Goal: Obtain resource: Download file/media

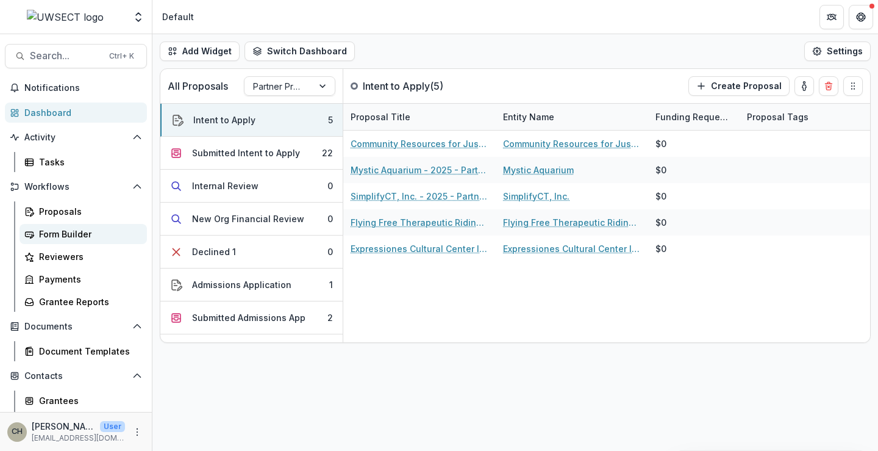
click at [67, 231] on div "Form Builder" at bounding box center [88, 233] width 98 height 13
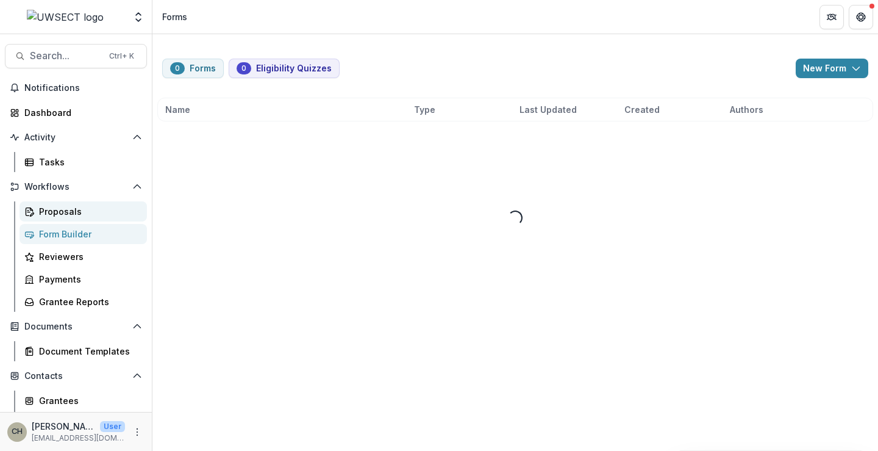
click at [65, 207] on div "Proposals" at bounding box center [88, 211] width 98 height 13
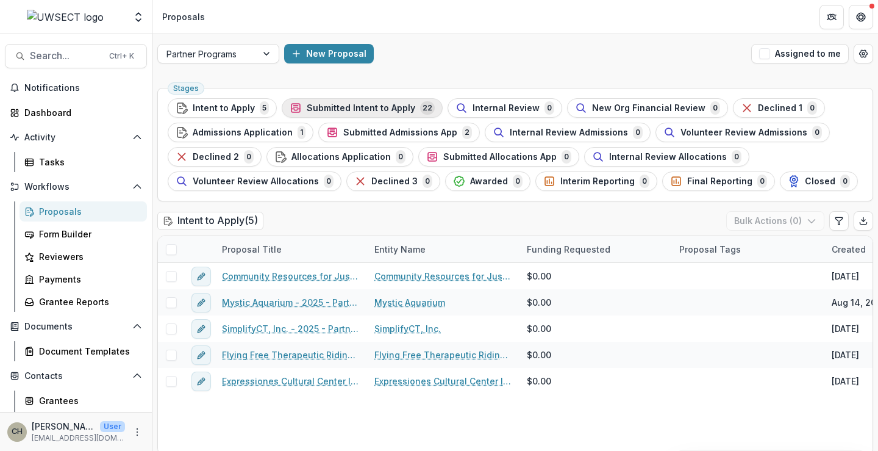
click at [327, 107] on span "Submitted Intent to Apply" at bounding box center [361, 108] width 109 height 10
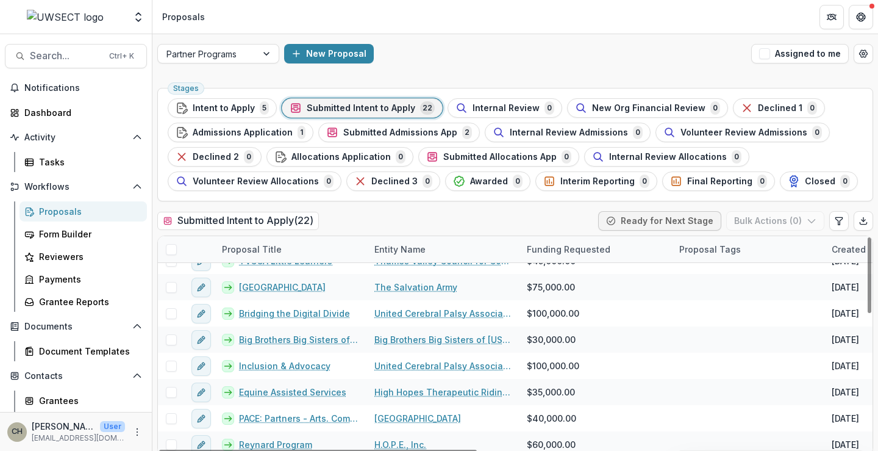
scroll to position [385, 0]
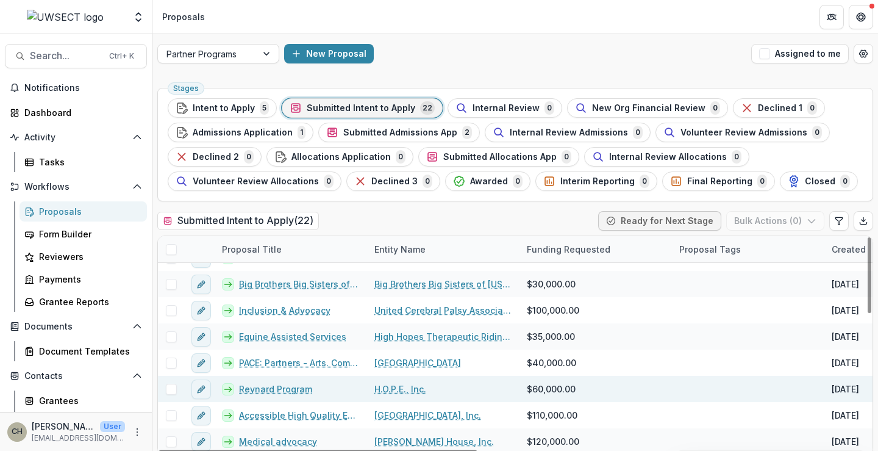
click at [287, 387] on link "Reynard Program" at bounding box center [275, 388] width 73 height 13
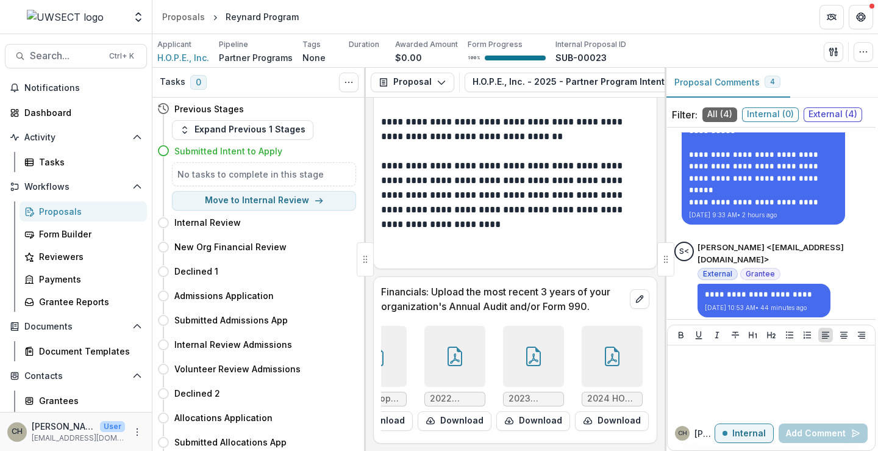
scroll to position [296, 0]
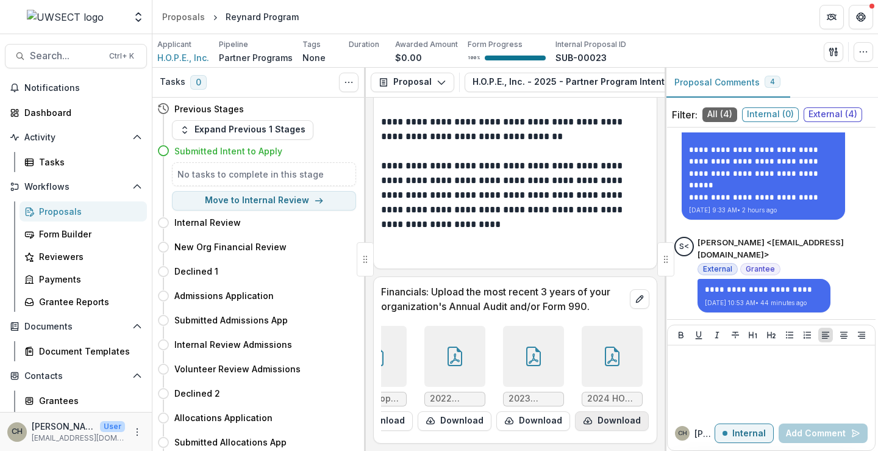
click at [606, 411] on button "Download" at bounding box center [612, 421] width 74 height 20
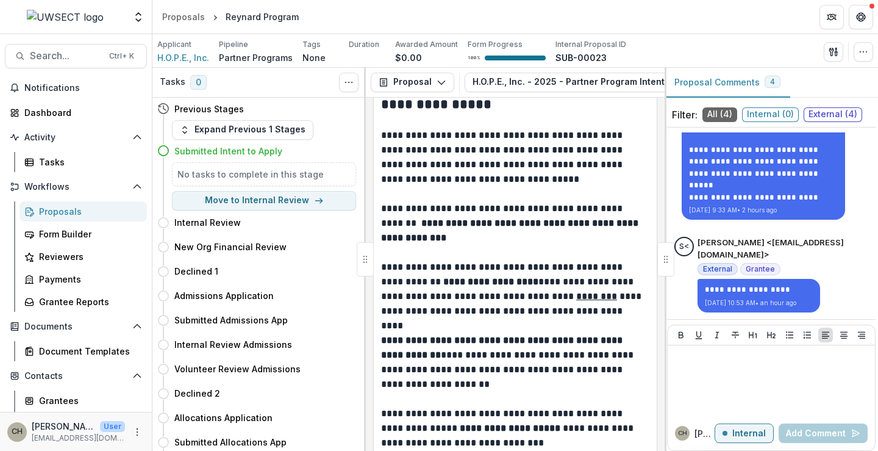
scroll to position [0, 0]
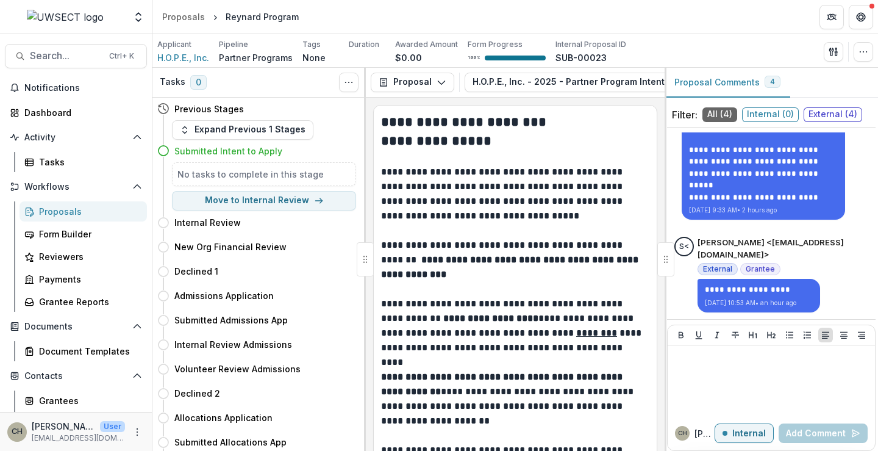
click at [66, 214] on div "Proposals" at bounding box center [88, 211] width 98 height 13
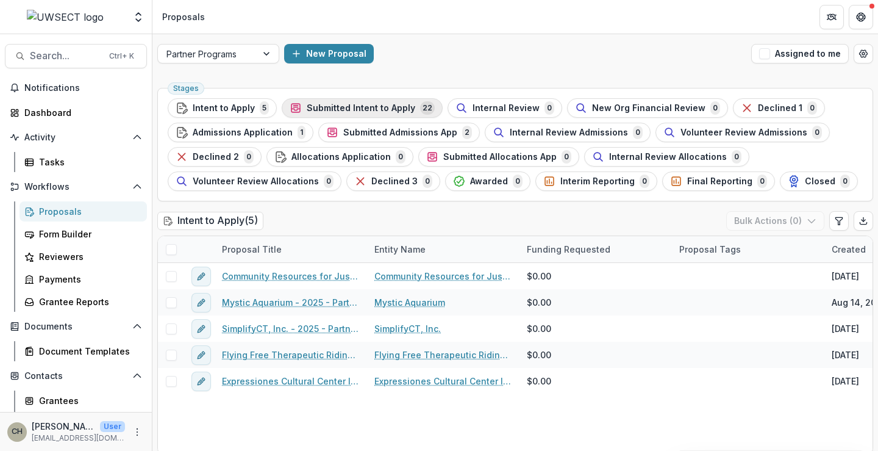
click at [327, 108] on span "Submitted Intent to Apply" at bounding box center [361, 108] width 109 height 10
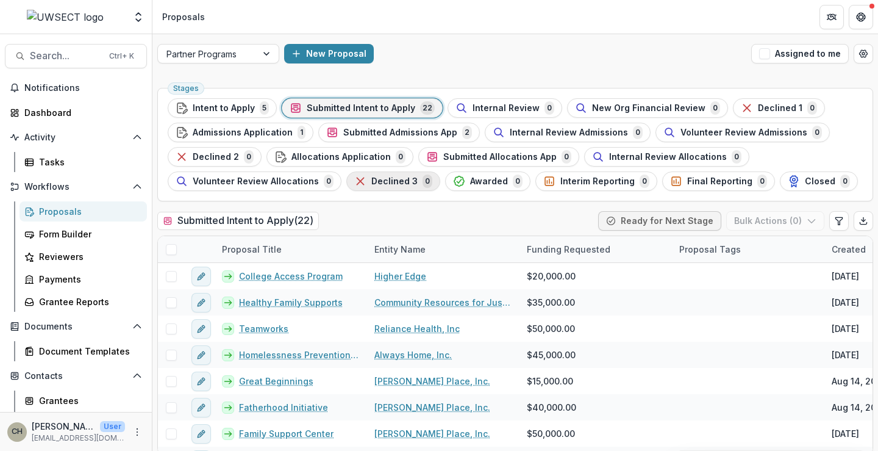
scroll to position [9, 0]
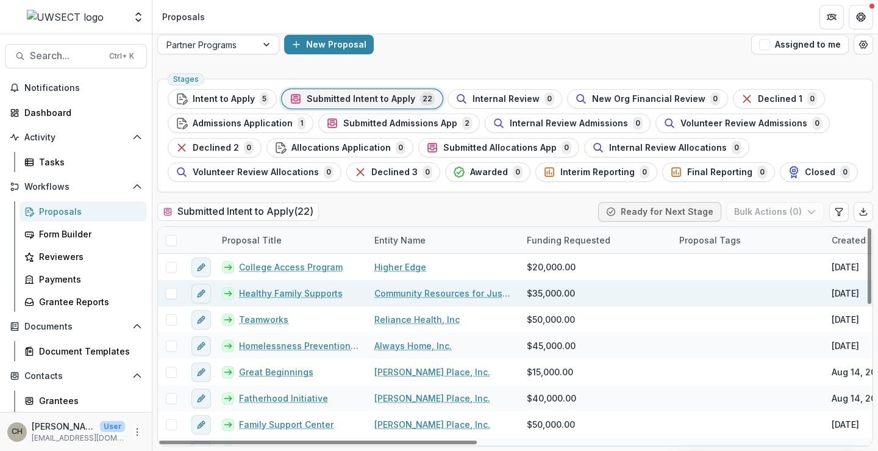
click at [279, 292] on link "Healthy Family Supports" at bounding box center [291, 293] width 104 height 13
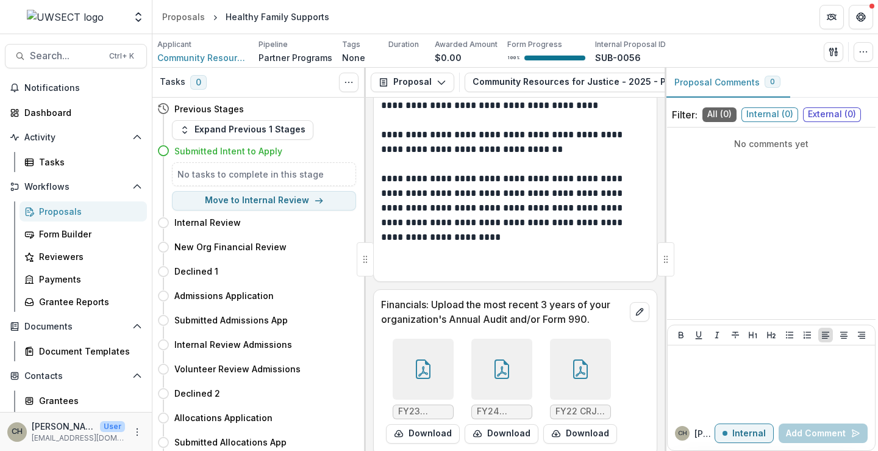
scroll to position [1302, 0]
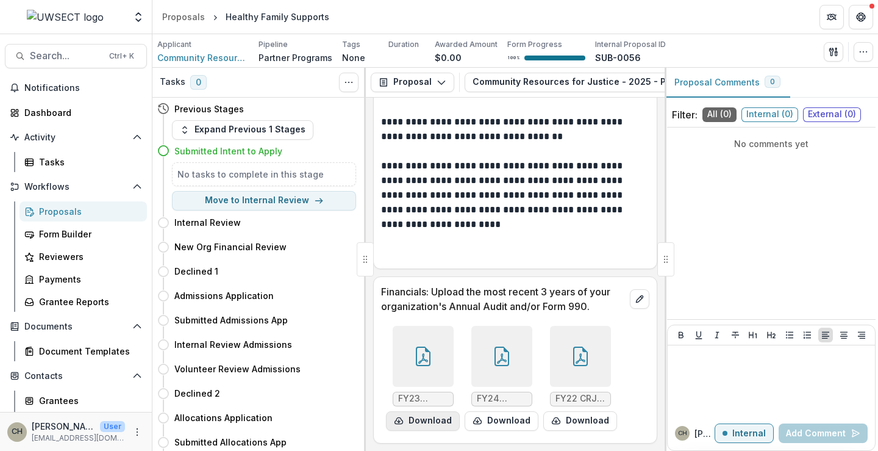
click at [403, 419] on icon "download-form-response" at bounding box center [399, 421] width 10 height 10
drag, startPoint x: 488, startPoint y: 422, endPoint x: 513, endPoint y: 427, distance: 25.4
click at [488, 422] on button "Download" at bounding box center [502, 421] width 74 height 20
click at [588, 424] on button "Download" at bounding box center [580, 421] width 74 height 20
click at [174, 16] on div "Proposals" at bounding box center [183, 16] width 43 height 13
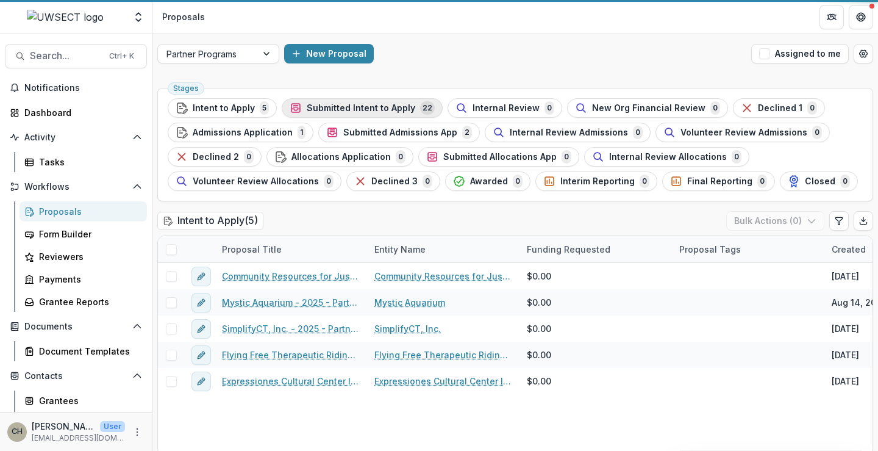
click at [328, 111] on span "Submitted Intent to Apply" at bounding box center [361, 108] width 109 height 10
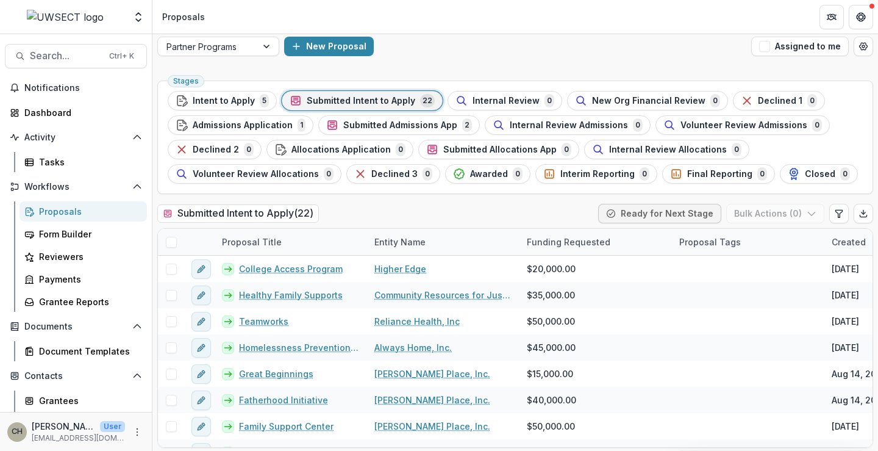
scroll to position [9, 0]
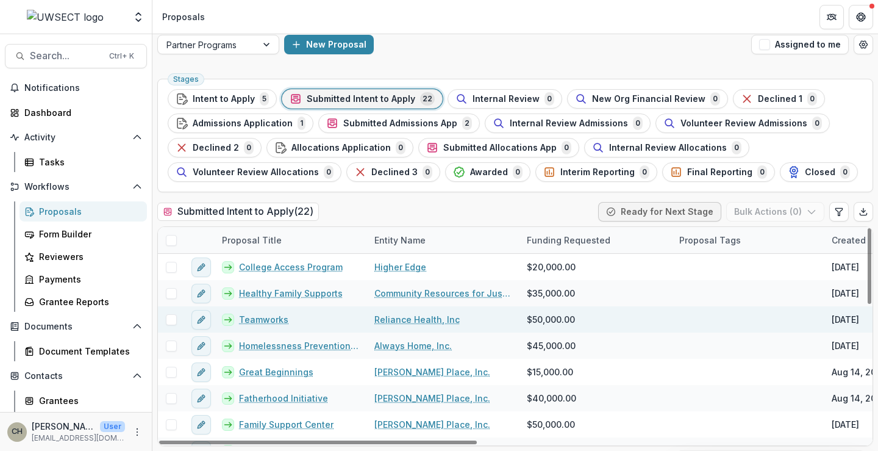
click at [259, 316] on link "Teamworks" at bounding box center [263, 319] width 49 height 13
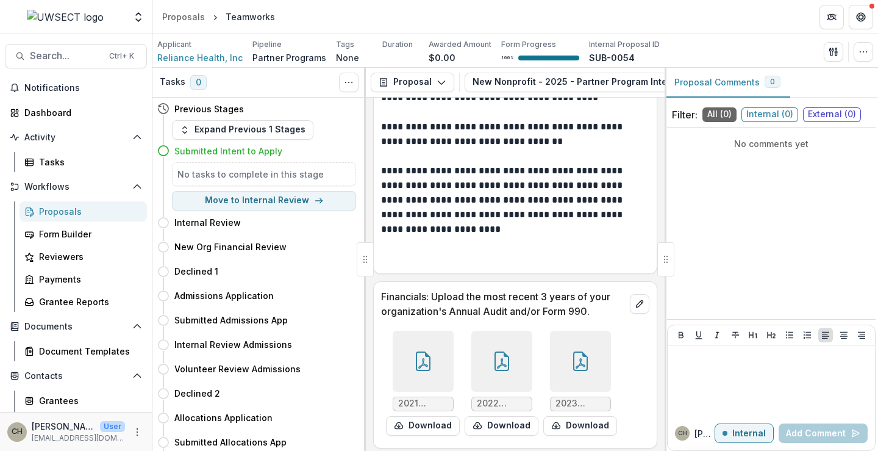
scroll to position [1302, 0]
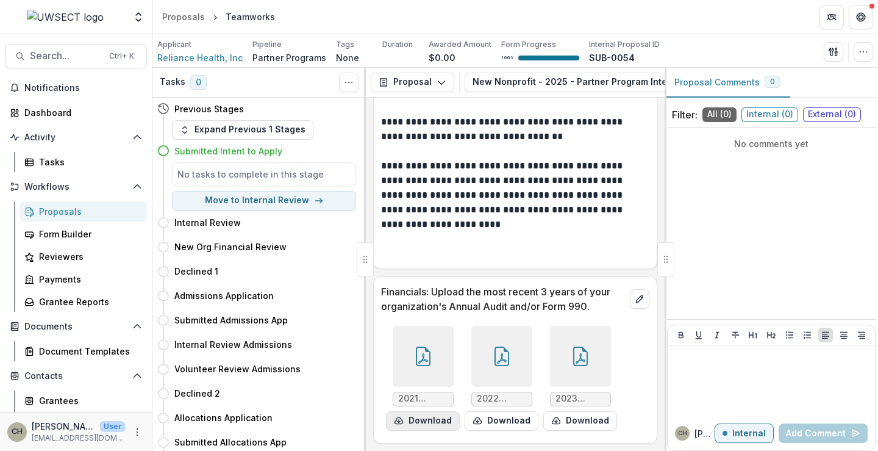
click at [445, 421] on button "Download" at bounding box center [423, 421] width 74 height 20
drag, startPoint x: 485, startPoint y: 419, endPoint x: 509, endPoint y: 420, distance: 23.8
click at [485, 419] on button "Download" at bounding box center [502, 421] width 74 height 20
click at [578, 419] on button "Download" at bounding box center [580, 421] width 74 height 20
click at [585, 418] on button "Download" at bounding box center [580, 421] width 74 height 20
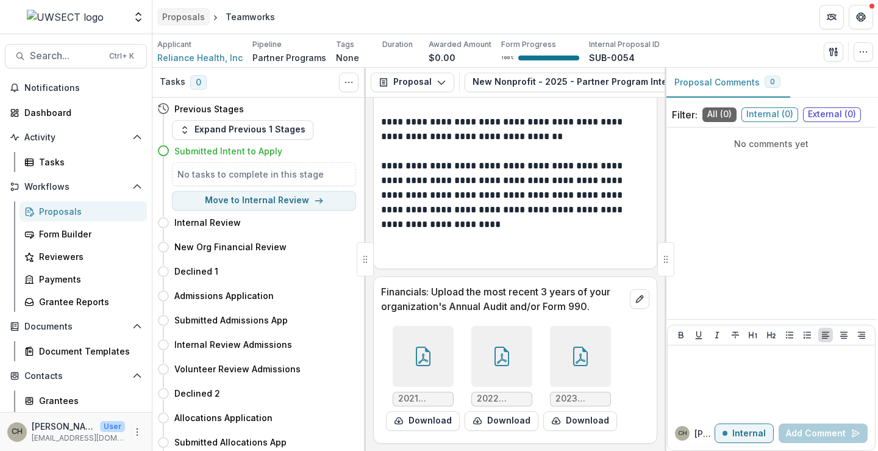
click at [190, 11] on div "Proposals" at bounding box center [183, 16] width 43 height 13
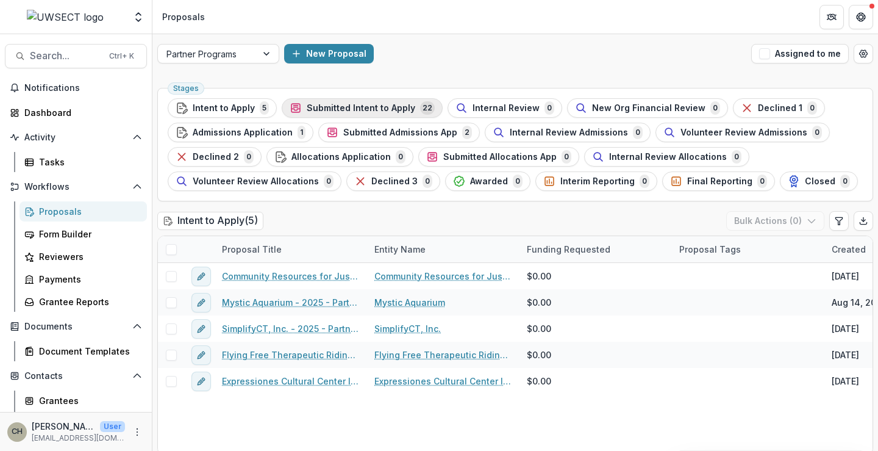
click at [327, 110] on span "Submitted Intent to Apply" at bounding box center [361, 108] width 109 height 10
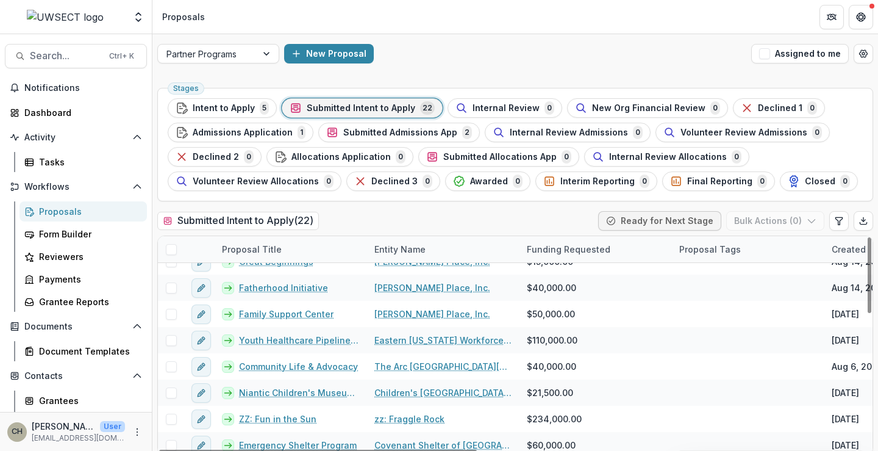
scroll to position [122, 0]
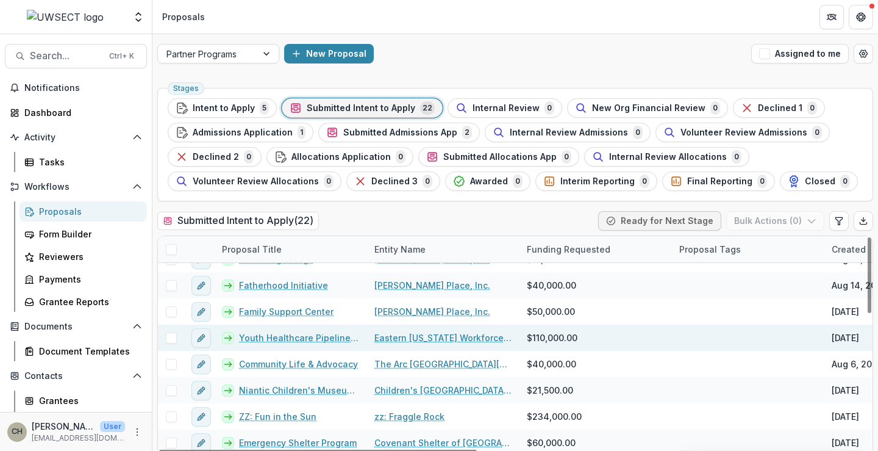
click at [283, 336] on link "Youth Healthcare Pipeline Initiative" at bounding box center [299, 337] width 121 height 13
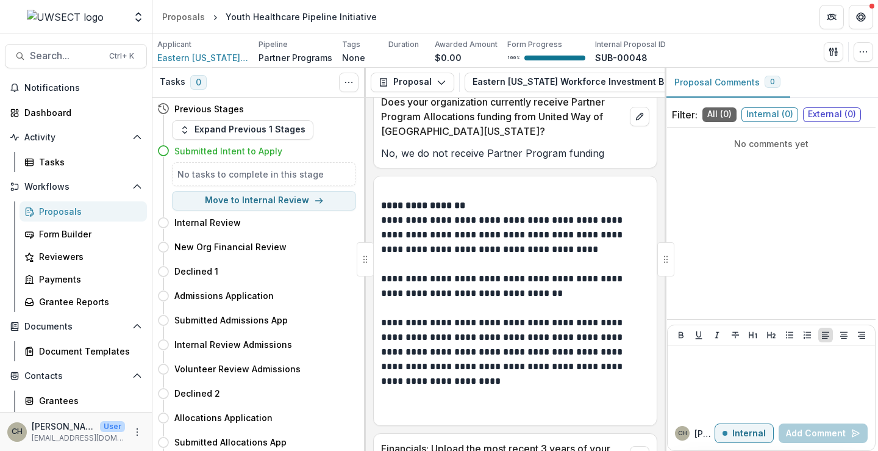
scroll to position [1311, 0]
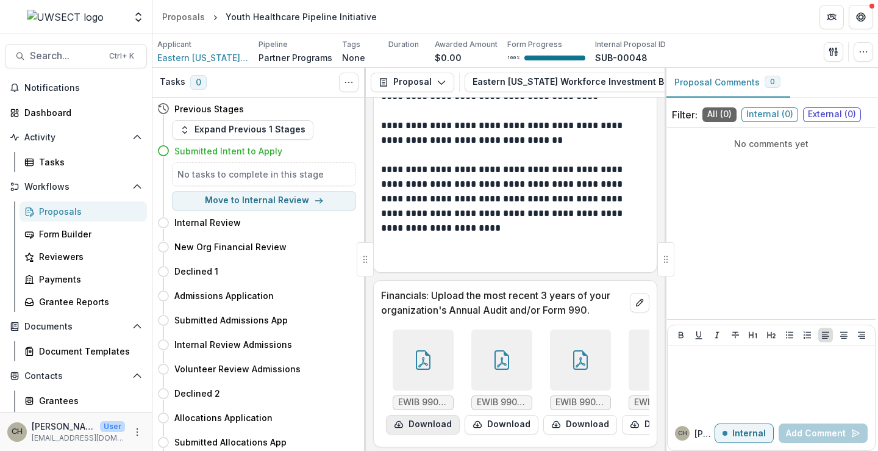
click at [438, 415] on button "Download" at bounding box center [423, 425] width 74 height 20
click at [489, 415] on button "Download" at bounding box center [502, 425] width 74 height 20
click at [567, 415] on button "Download" at bounding box center [580, 425] width 74 height 20
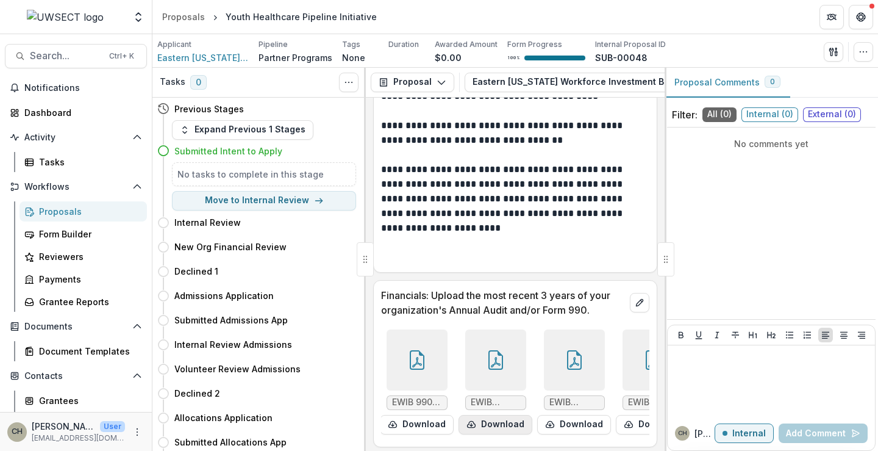
click at [474, 415] on button "Download" at bounding box center [495, 425] width 74 height 20
drag, startPoint x: 552, startPoint y: 410, endPoint x: 568, endPoint y: 411, distance: 15.9
click at [552, 415] on button "Download" at bounding box center [574, 425] width 74 height 20
drag, startPoint x: 619, startPoint y: 411, endPoint x: 616, endPoint y: 417, distance: 6.8
click at [624, 419] on icon "download-form-response" at bounding box center [629, 424] width 10 height 10
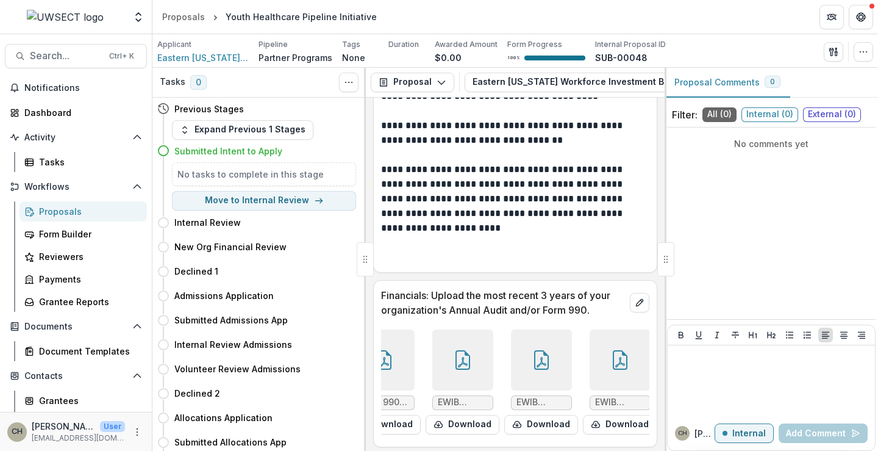
scroll to position [0, 201]
click at [179, 13] on div "Proposals" at bounding box center [183, 16] width 43 height 13
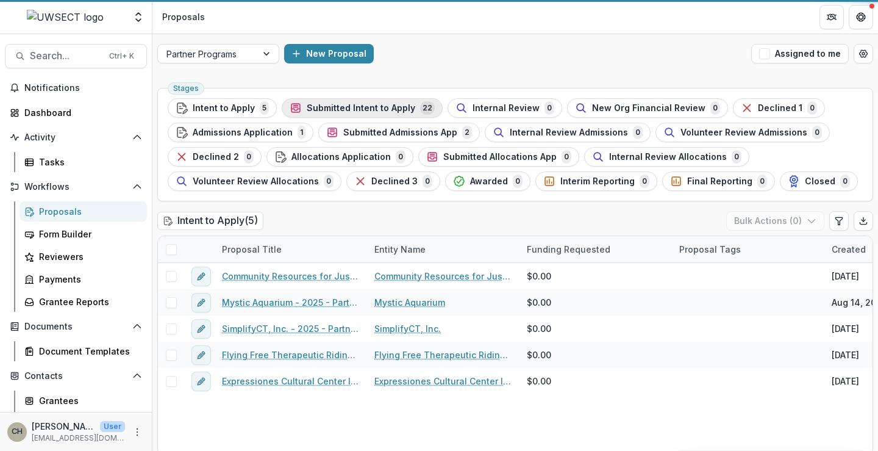
click at [351, 111] on span "Submitted Intent to Apply" at bounding box center [361, 108] width 109 height 10
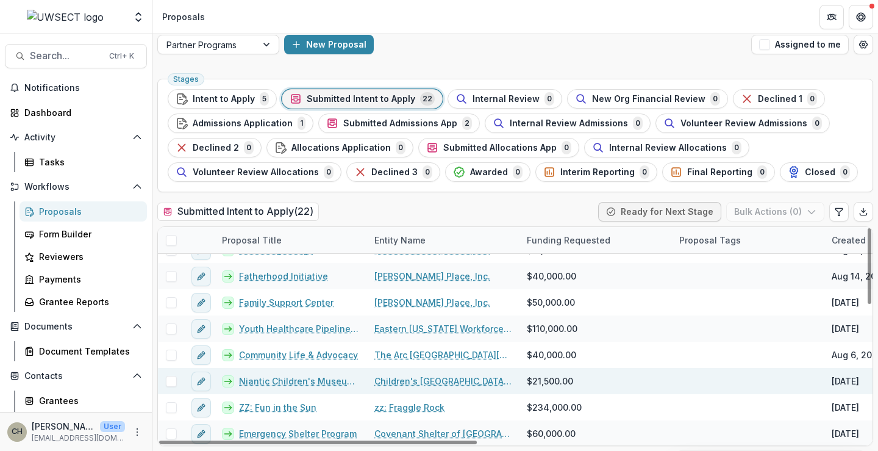
scroll to position [183, 0]
